Goal: Information Seeking & Learning: Learn about a topic

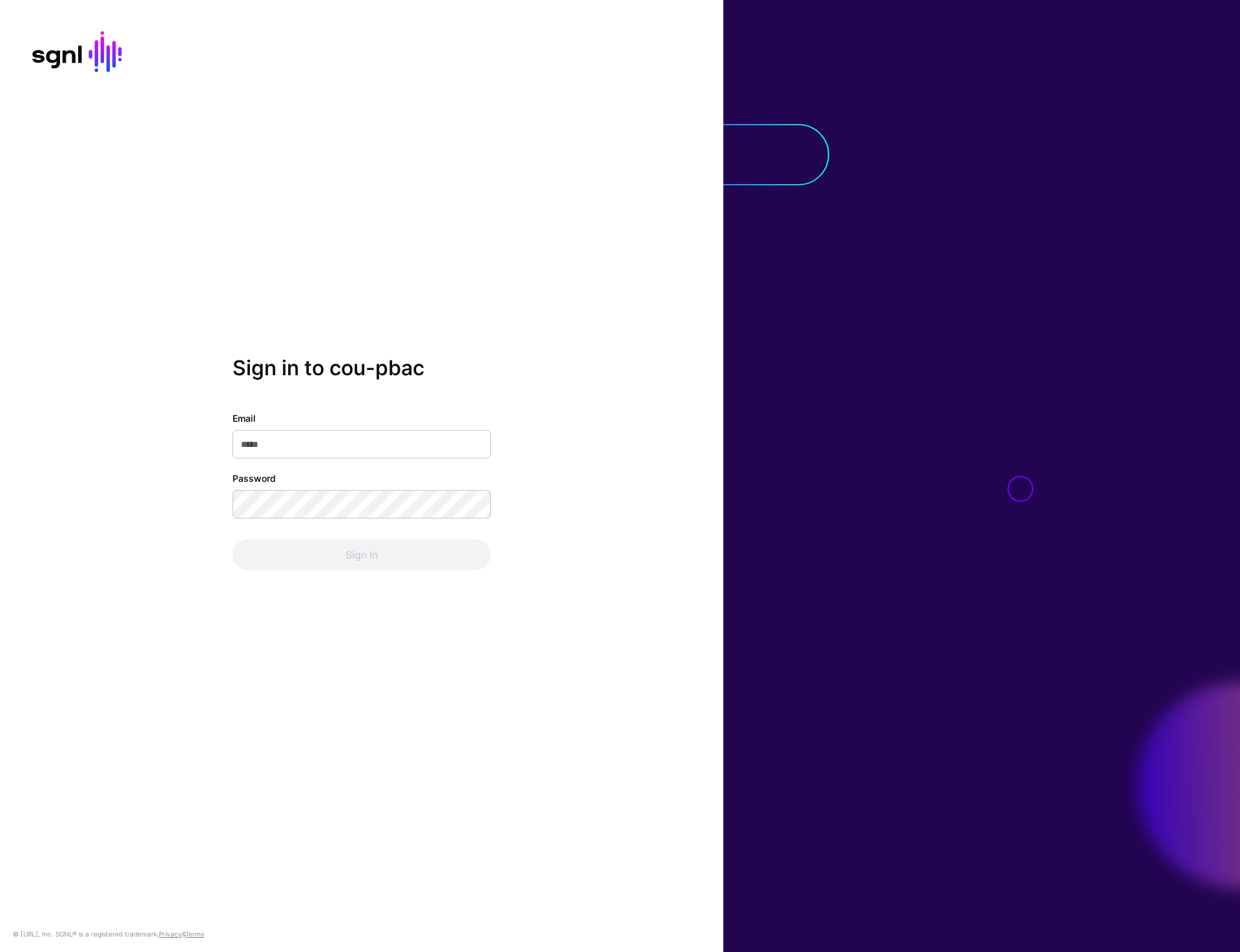
click at [102, 620] on div "Sign in to cou-pbac Email Password Sign In © SGNL.ai, Inc. SGNL® is a registere…" at bounding box center [361, 476] width 723 height 952
type input "**********"
click at [348, 558] on button "Sign In" at bounding box center [361, 554] width 258 height 31
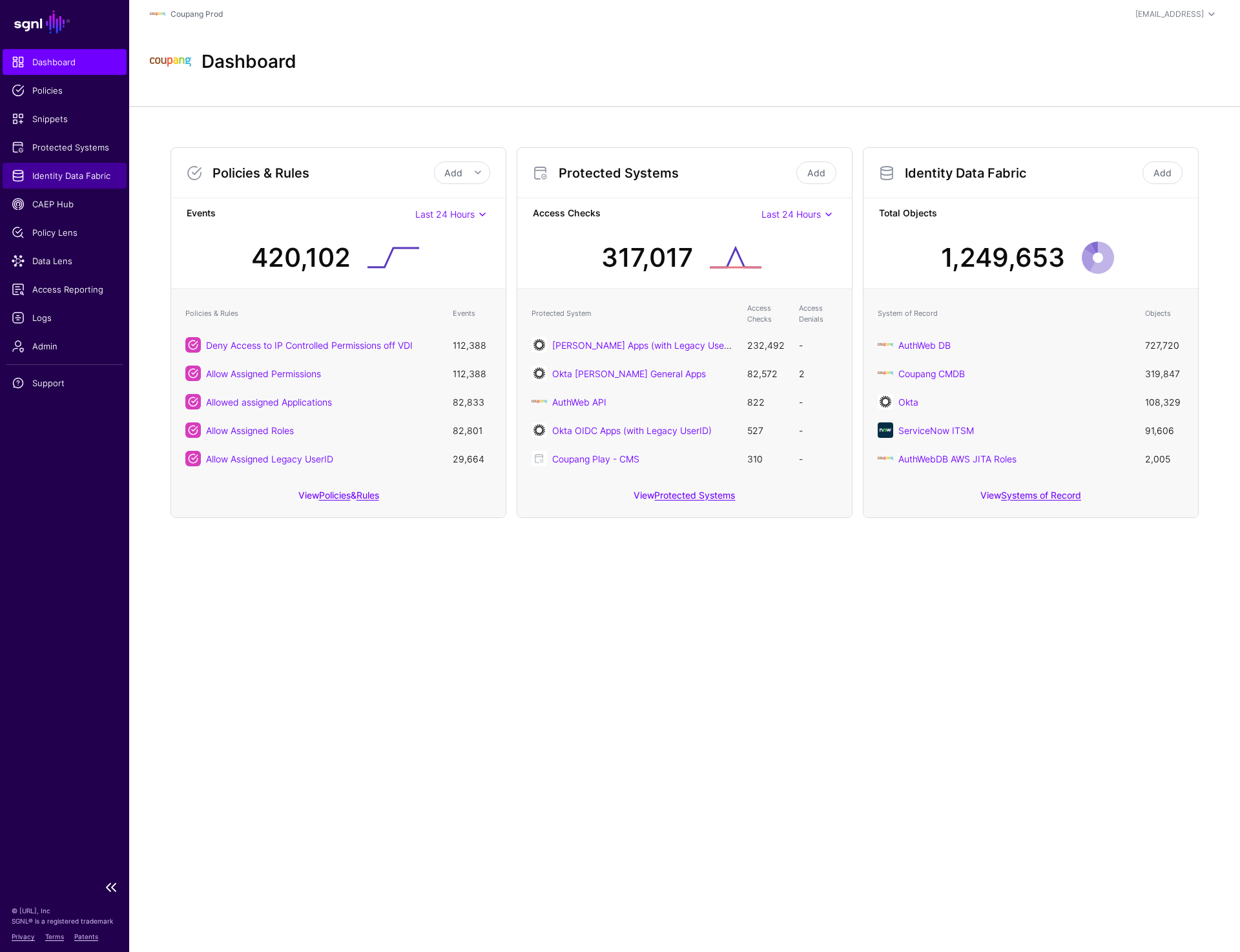
click at [74, 174] on span "Identity Data Fabric" at bounding box center [64, 175] width 106 height 13
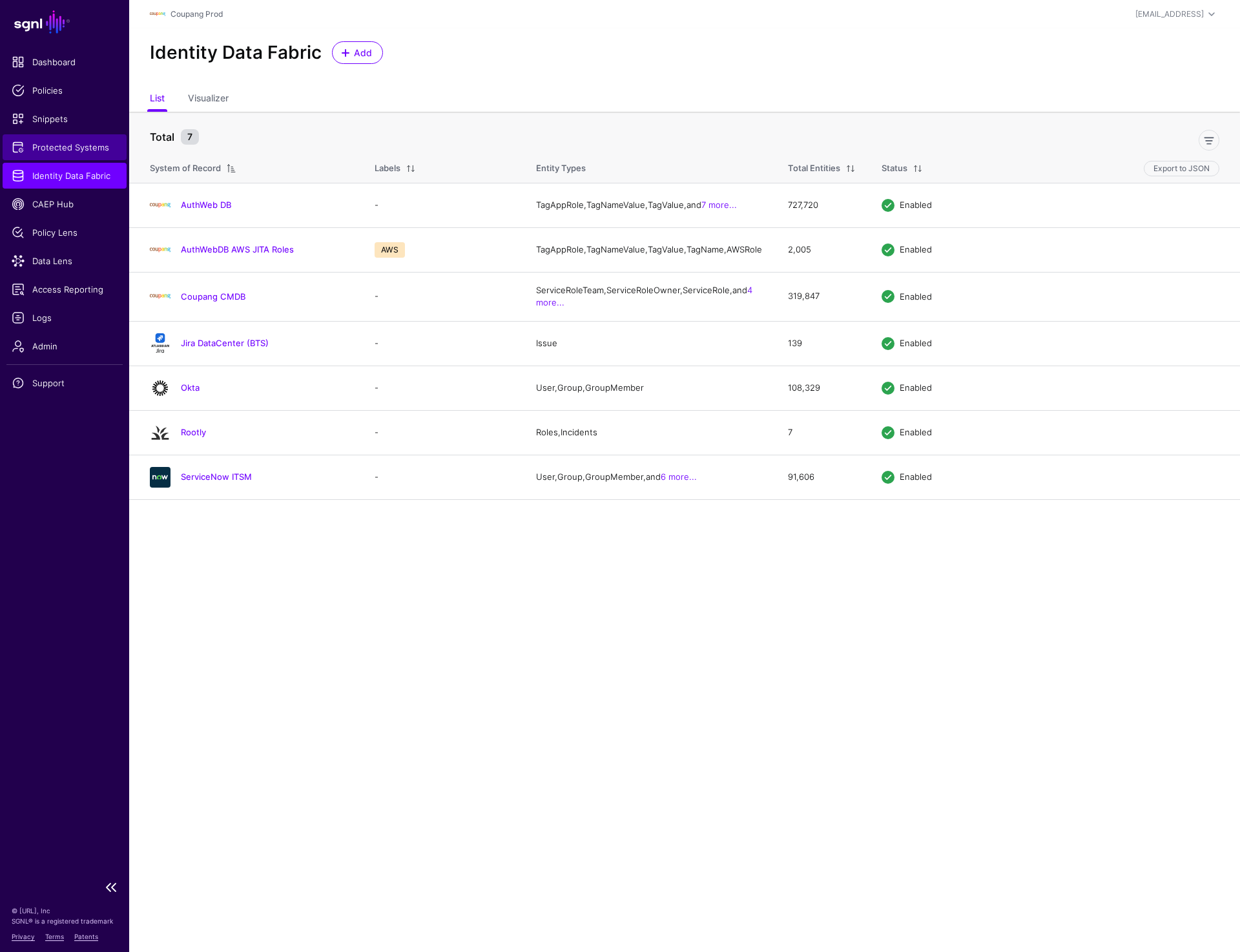
click at [94, 143] on span "Protected Systems" at bounding box center [64, 147] width 106 height 13
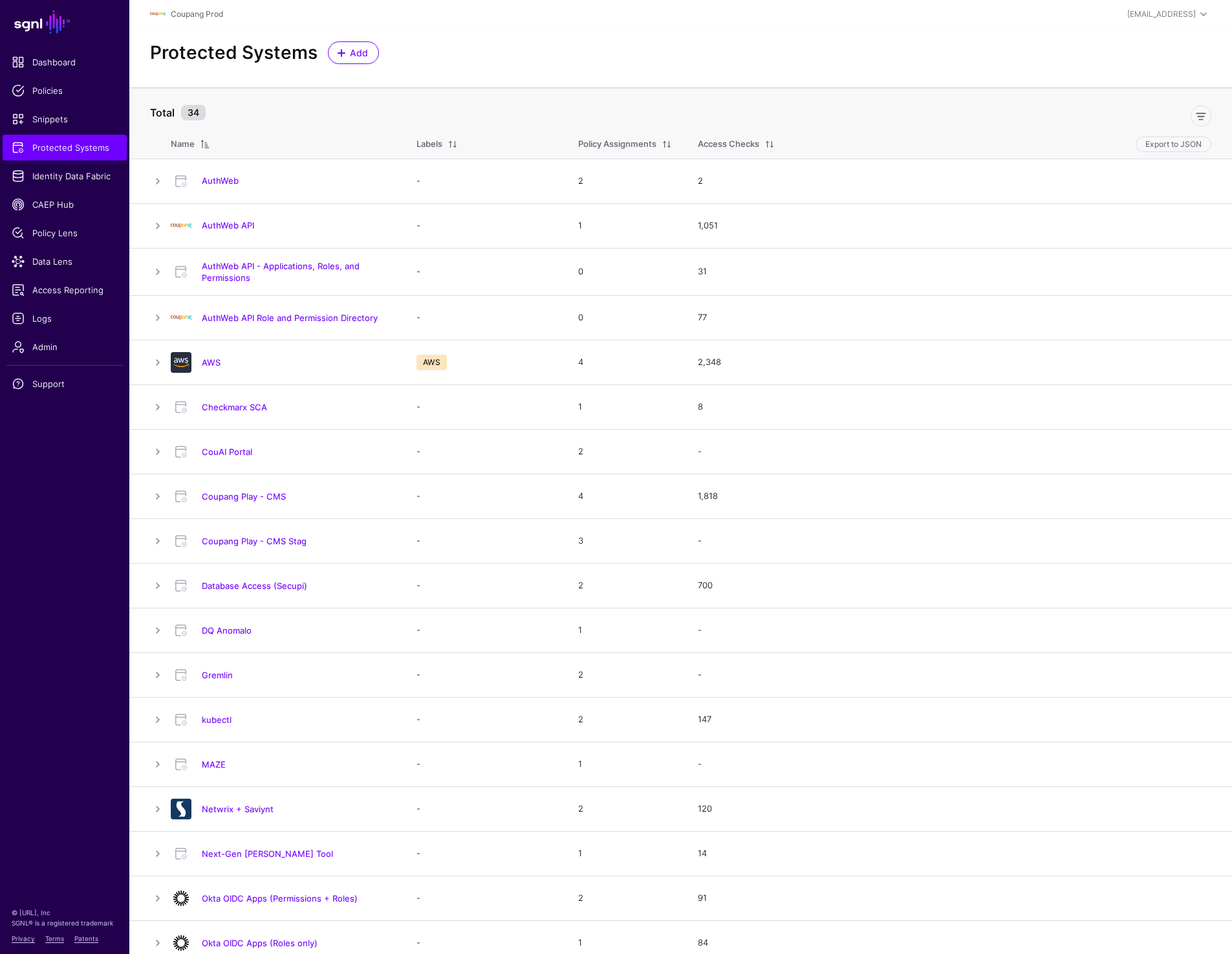
scroll to position [510, 0]
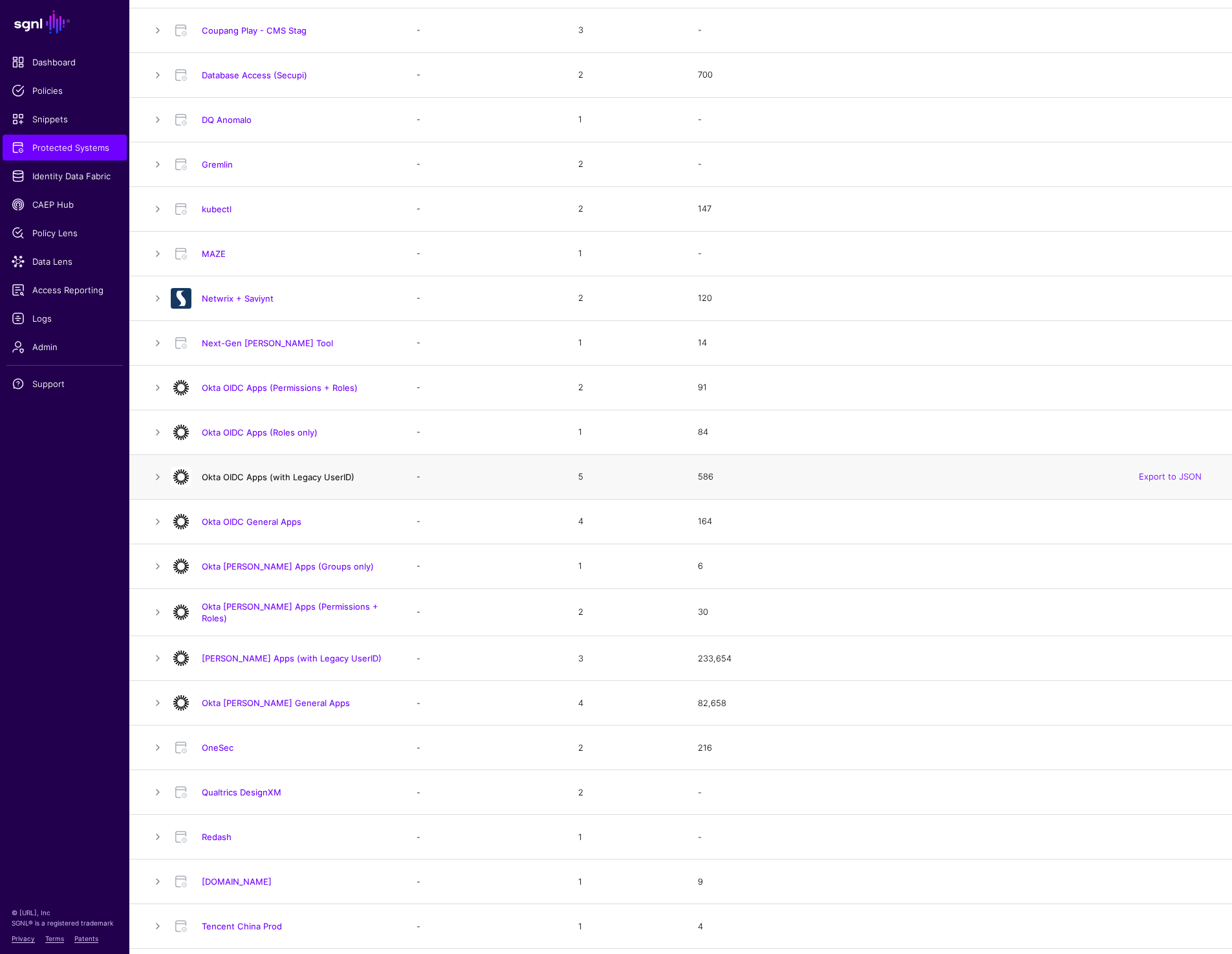
click at [295, 475] on link "Okta OIDC Apps (with Legacy UserID)" at bounding box center [278, 477] width 153 height 10
click at [220, 205] on link "kubectl" at bounding box center [216, 208] width 29 height 10
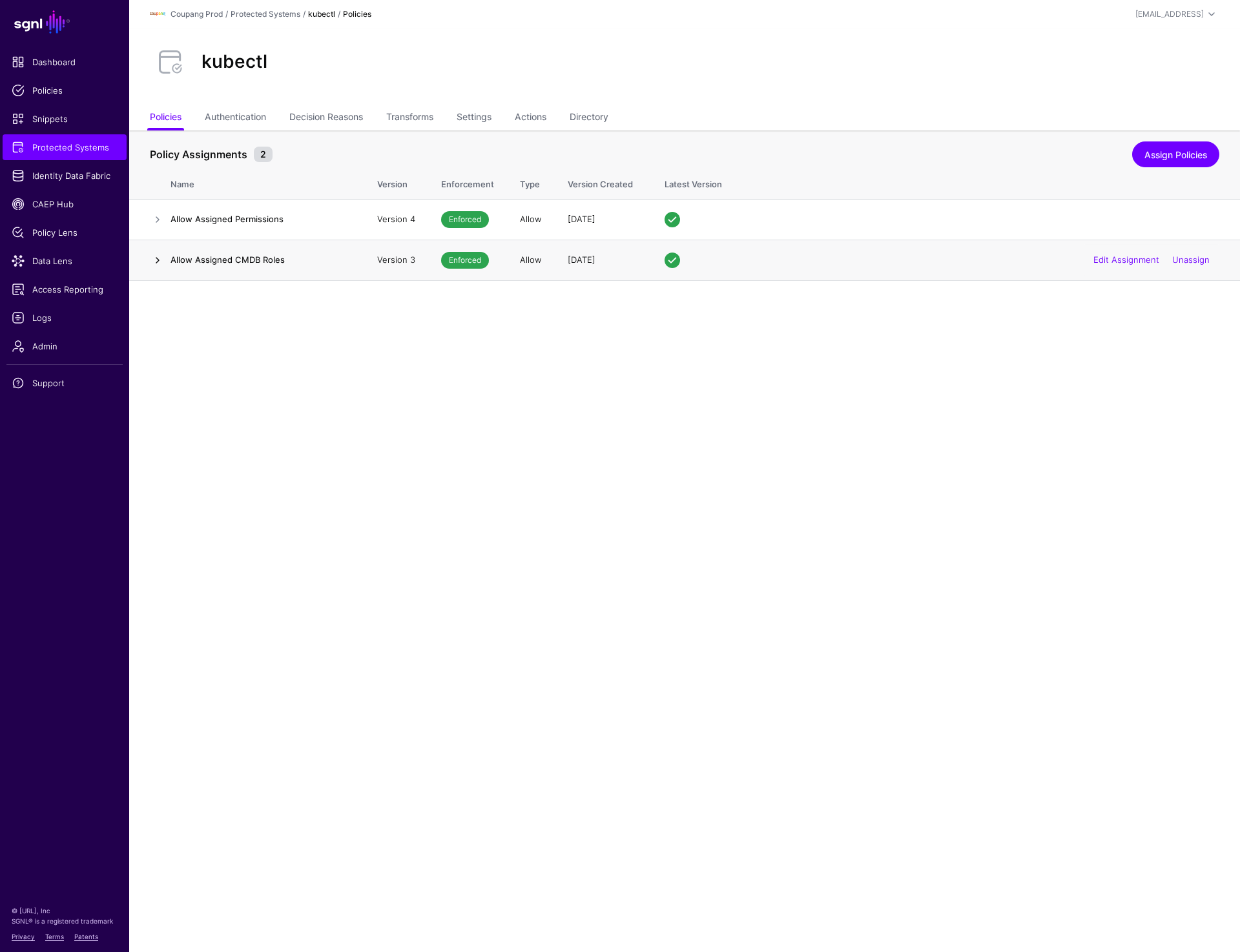
click at [162, 263] on link at bounding box center [157, 260] width 16 height 16
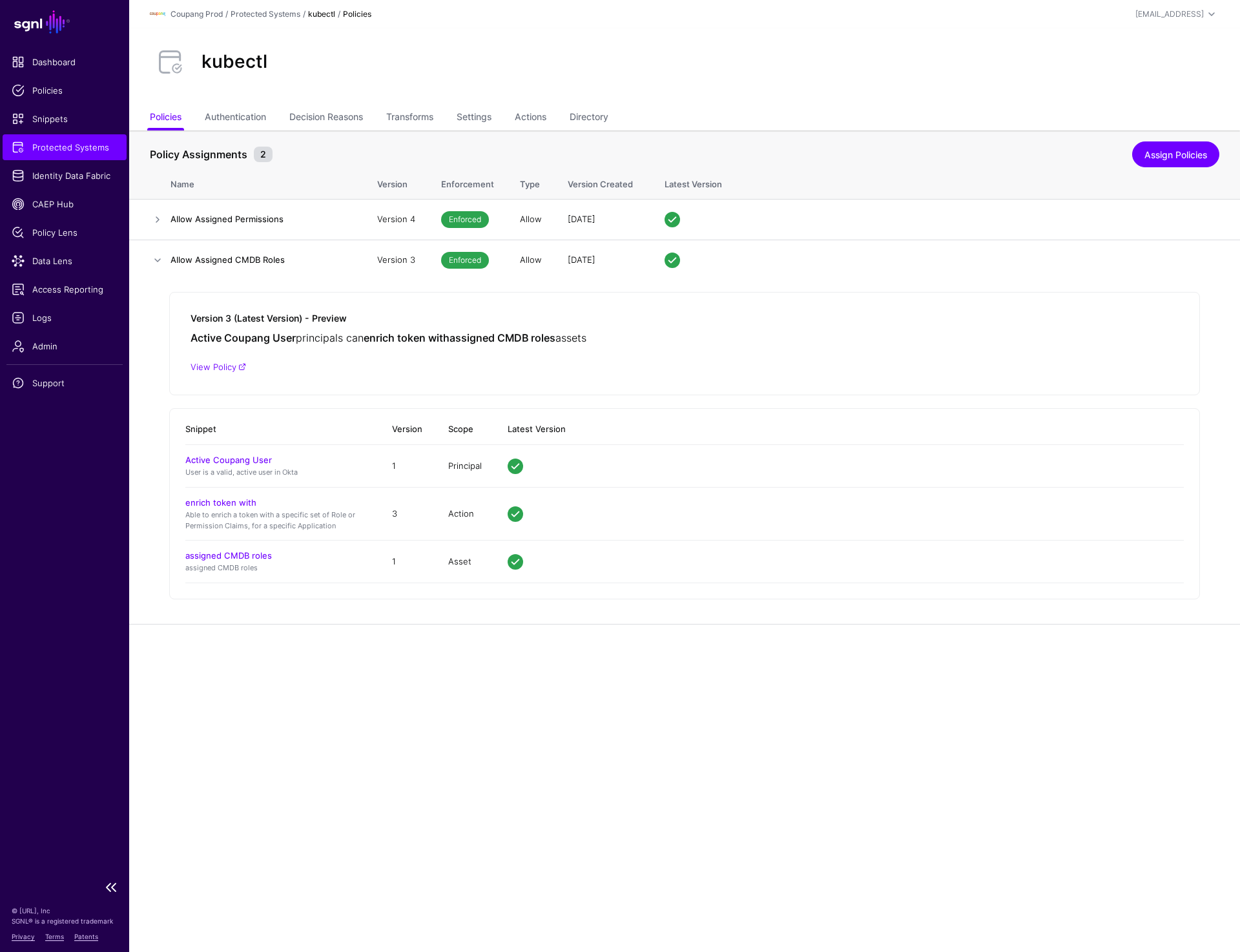
click at [76, 149] on span "Protected Systems" at bounding box center [64, 147] width 106 height 13
click at [214, 550] on link "assigned CMDB roles" at bounding box center [229, 555] width 86 height 10
click at [68, 151] on span "Protected Systems" at bounding box center [64, 147] width 106 height 13
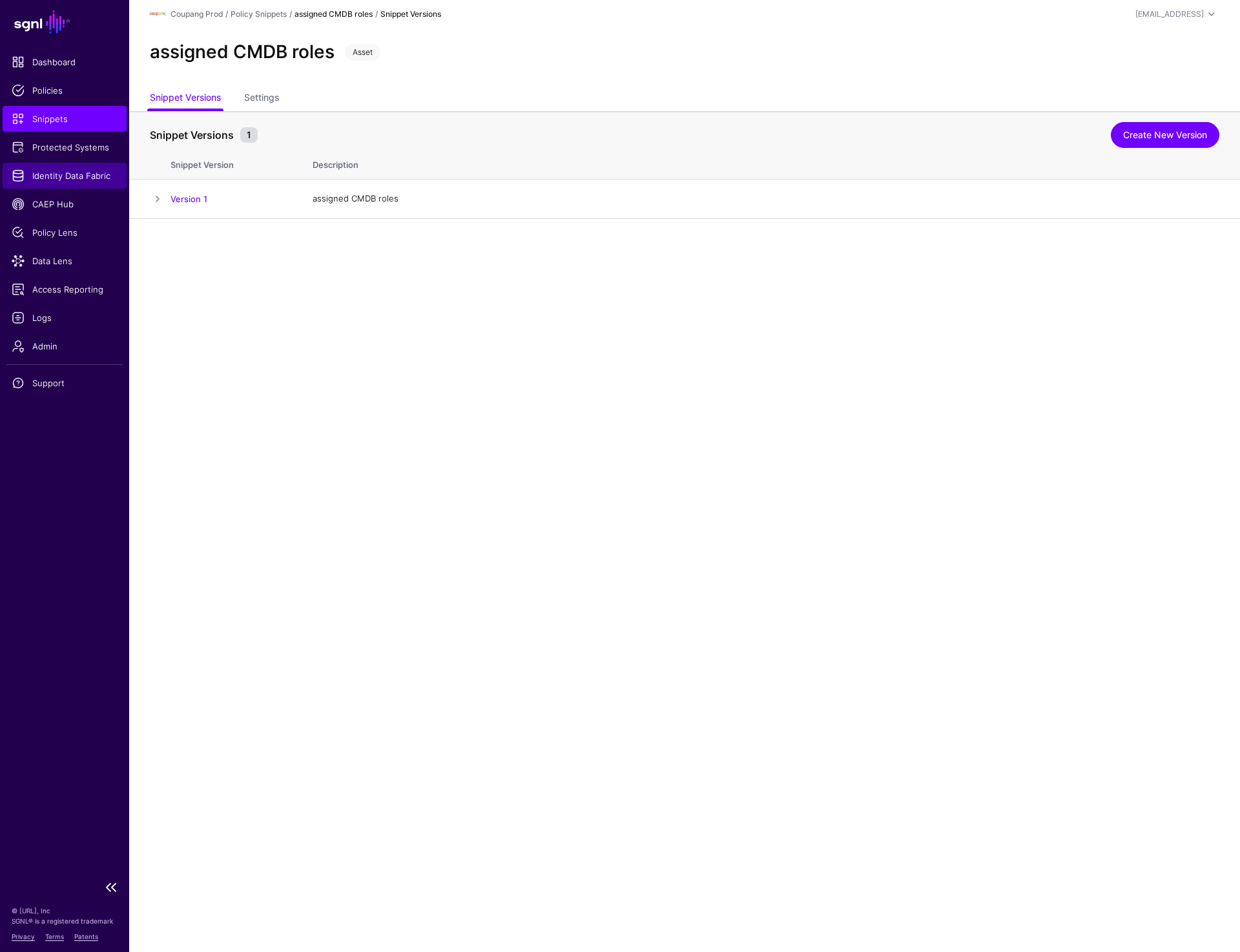
click at [69, 175] on span "Identity Data Fabric" at bounding box center [64, 175] width 106 height 13
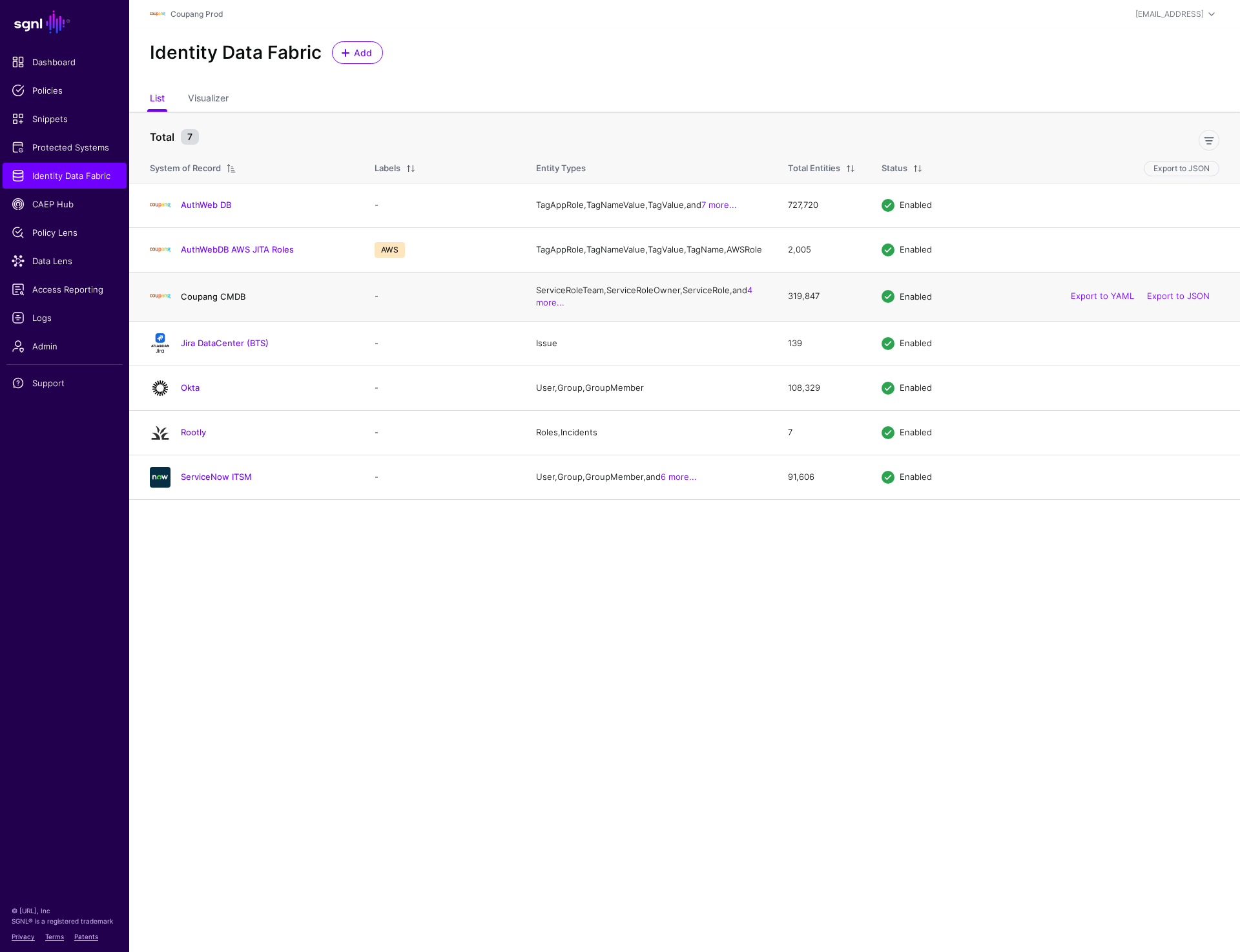
click at [209, 301] on link "Coupang CMDB" at bounding box center [213, 296] width 64 height 10
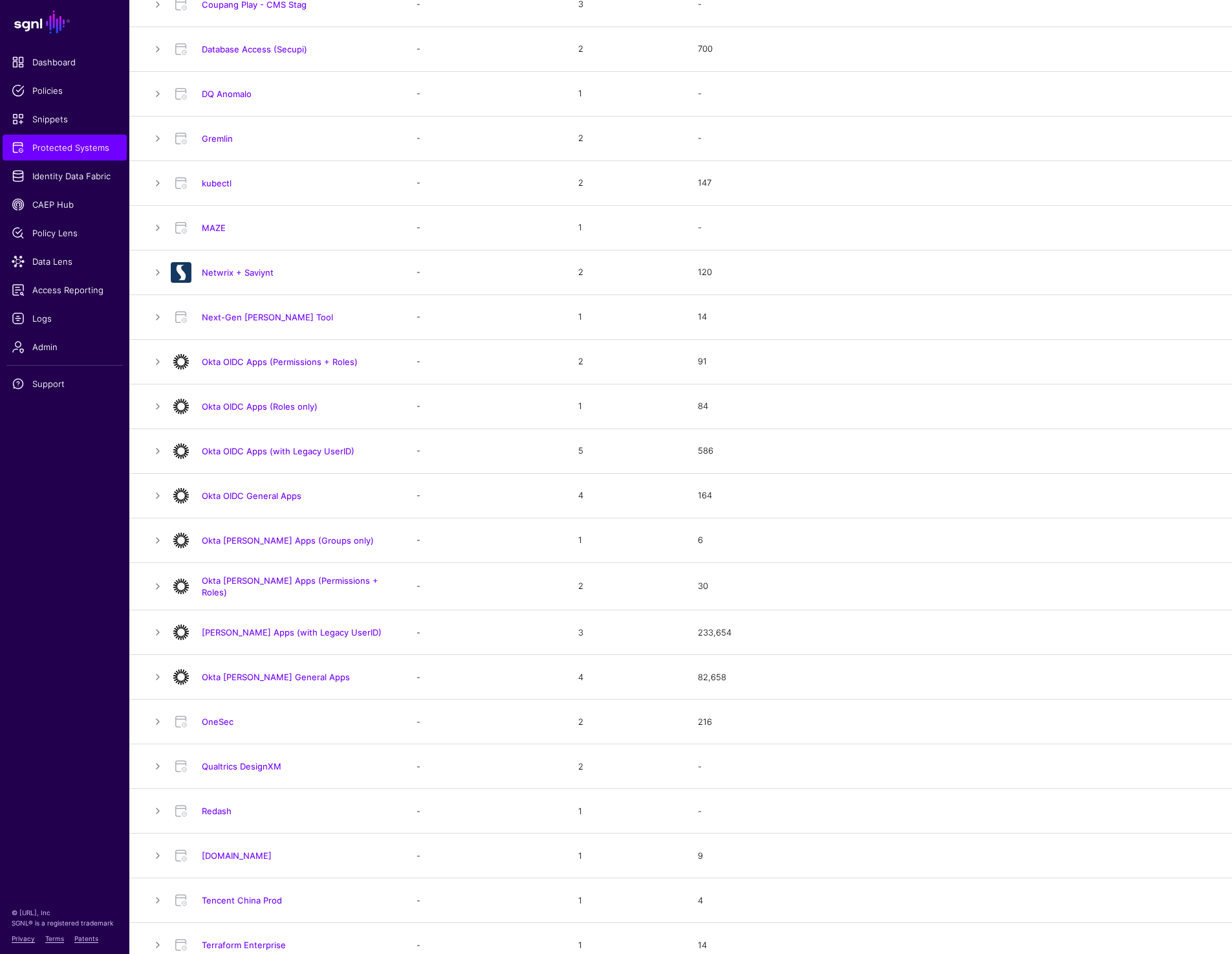
scroll to position [538, 0]
click at [298, 444] on link "Okta OIDC Apps (with Legacy UserID)" at bounding box center [278, 449] width 153 height 10
click at [77, 148] on span "Protected Systems" at bounding box center [64, 147] width 106 height 13
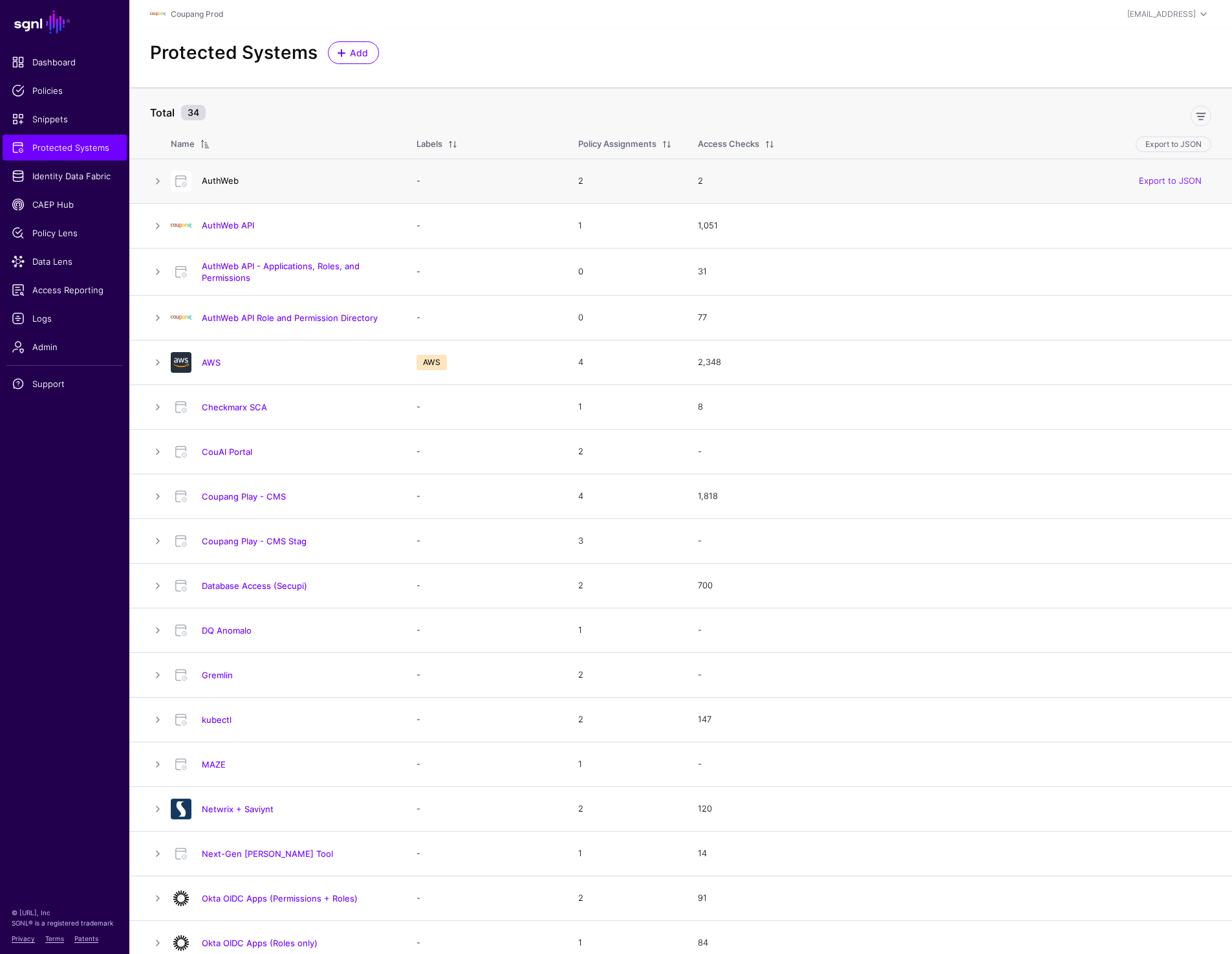
click at [223, 176] on link "AuthWeb" at bounding box center [220, 180] width 37 height 10
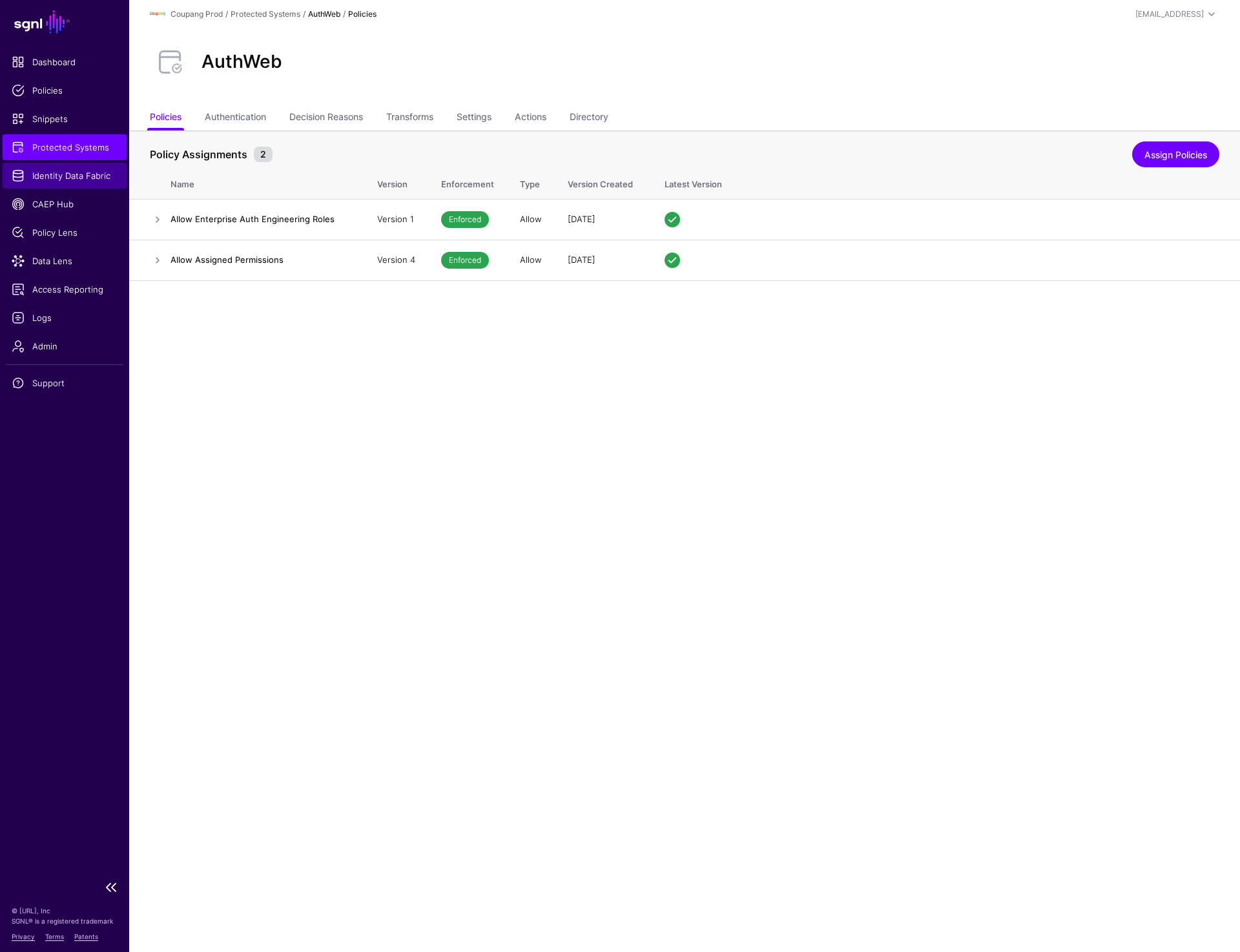
click at [80, 172] on span "Identity Data Fabric" at bounding box center [64, 175] width 106 height 13
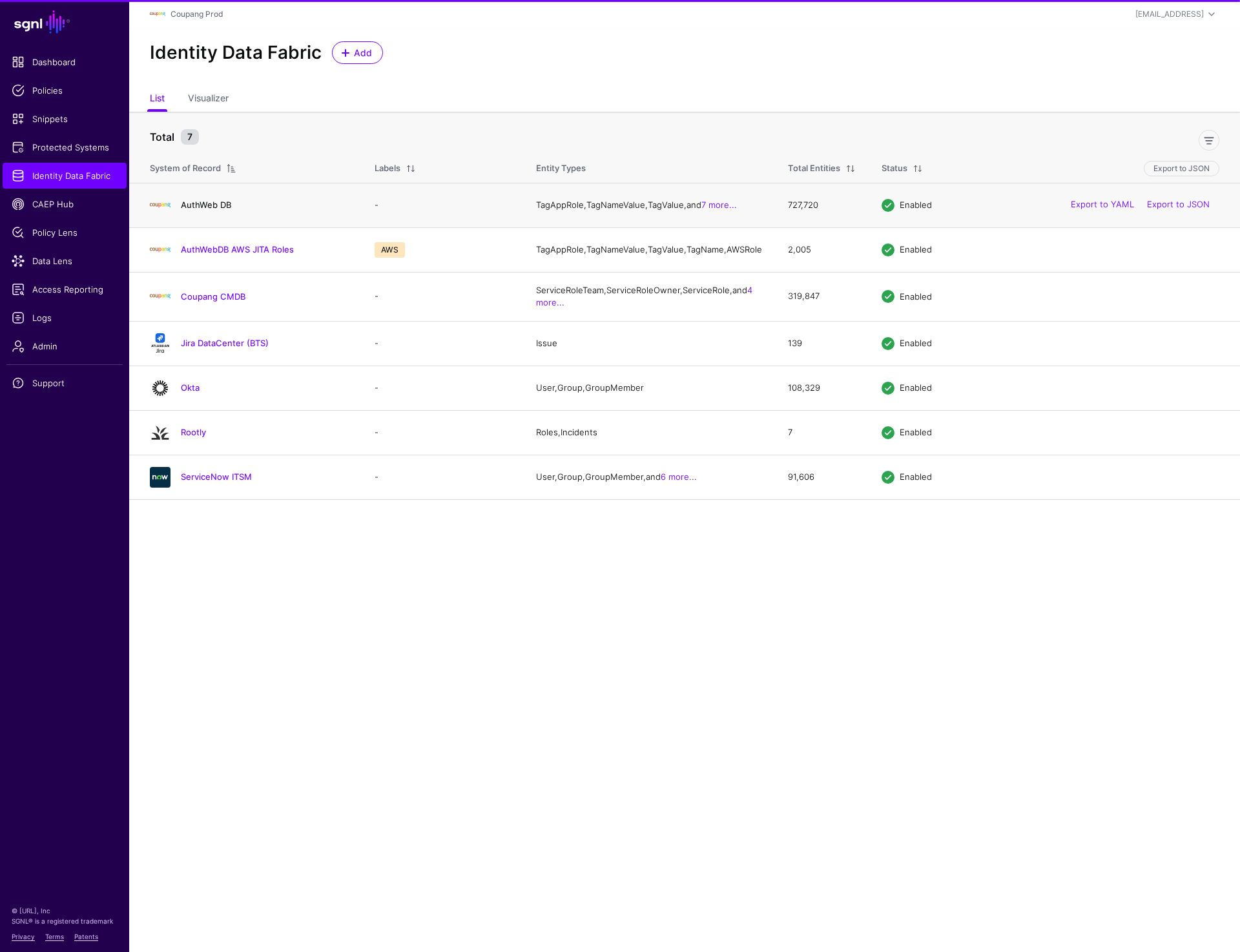
click at [213, 204] on link "AuthWeb DB" at bounding box center [206, 205] width 51 height 10
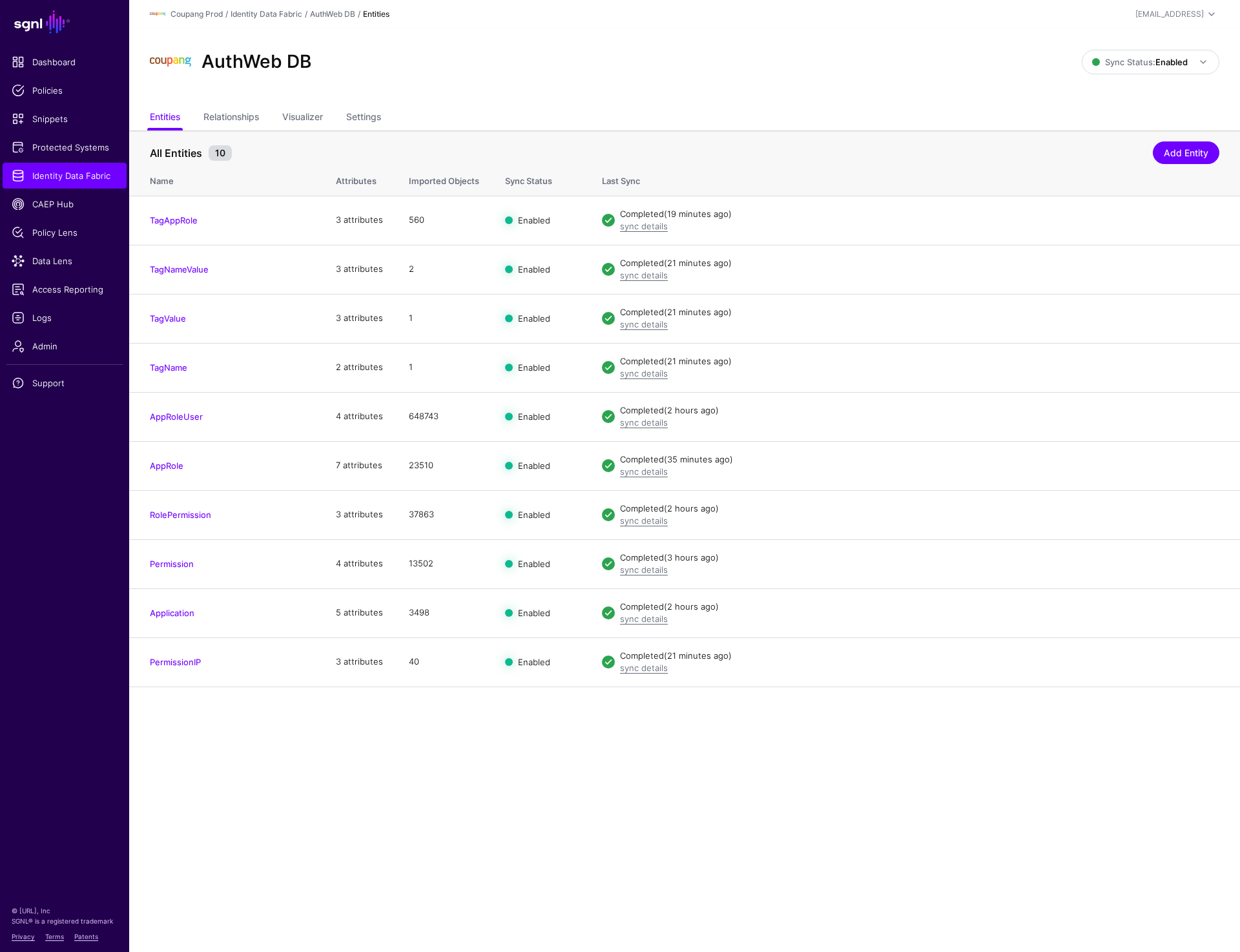
click at [434, 811] on main "SGNL Dashboard Policies Snippets Protected Systems Identity Data Fabric CAEP Hu…" at bounding box center [620, 476] width 1240 height 952
